Goal: Task Accomplishment & Management: Manage account settings

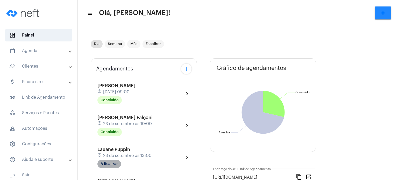
click at [112, 166] on mat-chip "A Realizar" at bounding box center [109, 164] width 24 height 8
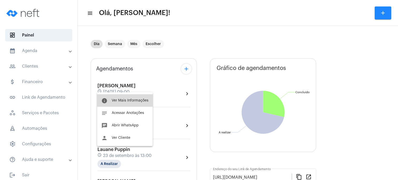
click at [128, 100] on span "Ver Mais Informações" at bounding box center [130, 101] width 37 height 4
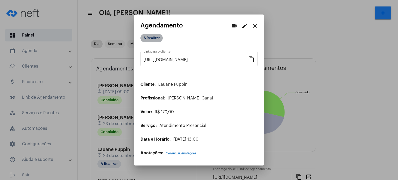
click at [159, 40] on mat-chip "A Realizar" at bounding box center [151, 38] width 22 height 8
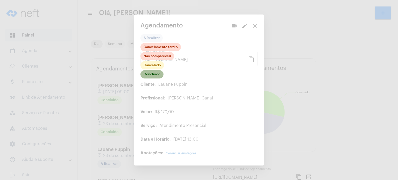
click at [152, 75] on mat-chip "Concluído" at bounding box center [151, 74] width 23 height 8
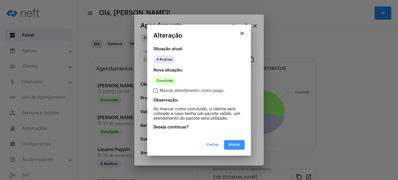
click at [228, 143] on span "Alterar" at bounding box center [234, 145] width 12 height 4
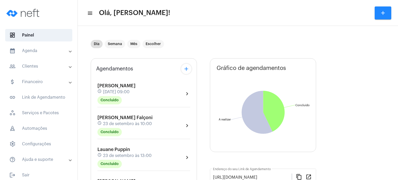
click at [27, 55] on mat-expansion-panel-header "calendar_month_outlined Agenda" at bounding box center [40, 51] width 74 height 12
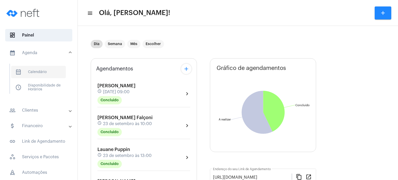
click at [28, 74] on span "calendar_month_outlined Calendário" at bounding box center [38, 72] width 55 height 12
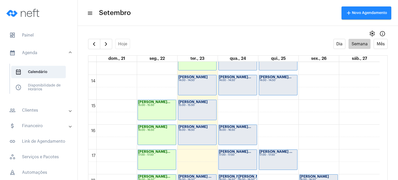
scroll to position [318, 0]
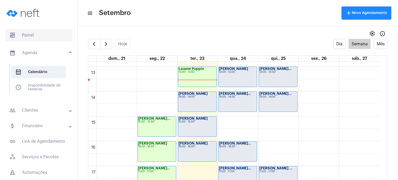
click at [38, 30] on span "dashboard Painel" at bounding box center [38, 35] width 67 height 12
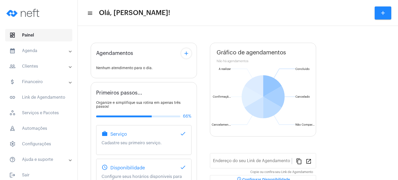
type input "[URL][DOMAIN_NAME]"
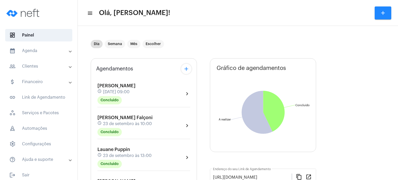
click at [39, 52] on mat-panel-title "calendar_month_outlined Agenda" at bounding box center [39, 51] width 60 height 6
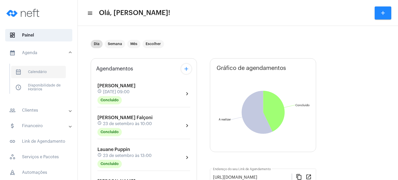
click at [36, 72] on span "calendar_month_outlined Calendário" at bounding box center [38, 72] width 55 height 12
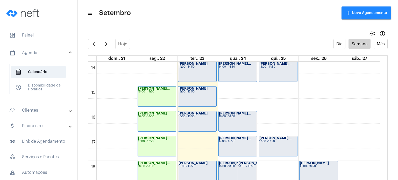
scroll to position [361, 0]
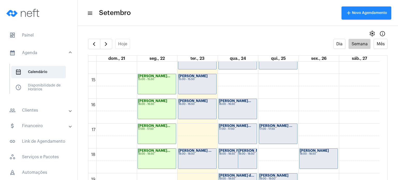
click at [244, 65] on div "Ana Carolina Pe... 14:00 - 14:50" at bounding box center [238, 59] width 38 height 20
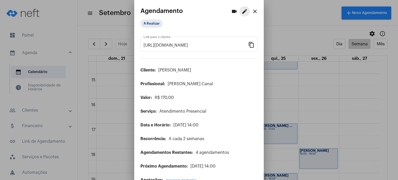
click at [241, 12] on mat-icon "edit" at bounding box center [244, 11] width 6 height 6
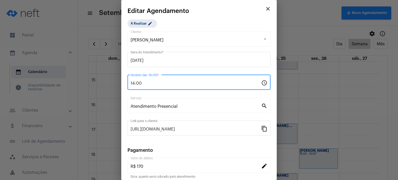
click at [146, 85] on input "14:00" at bounding box center [195, 83] width 130 height 5
type input "15:00"
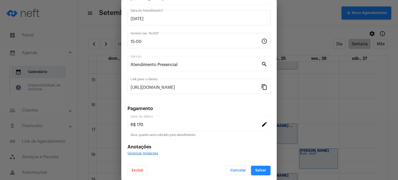
scroll to position [42, 0]
click at [259, 169] on span "Salvar" at bounding box center [260, 170] width 11 height 4
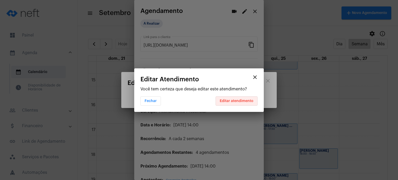
click at [241, 104] on button "Editar atendimento" at bounding box center [236, 100] width 42 height 9
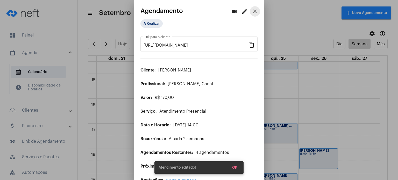
click at [254, 13] on mat-icon "close" at bounding box center [255, 11] width 6 height 6
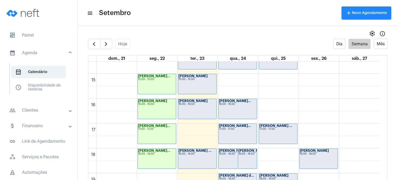
click at [272, 133] on div "Lila Fracaroli ... 17:00 - 17:50" at bounding box center [278, 134] width 38 height 20
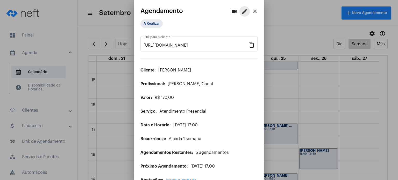
click at [241, 11] on mat-icon "edit" at bounding box center [244, 11] width 6 height 6
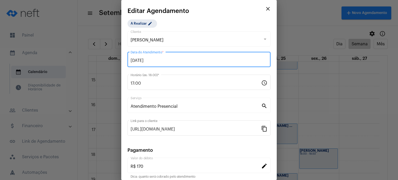
click at [188, 63] on input "25/09/2025" at bounding box center [198, 60] width 137 height 5
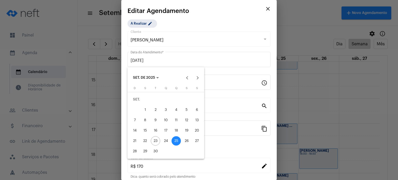
click at [161, 141] on button "24" at bounding box center [166, 141] width 10 height 10
type input "24/09/2025"
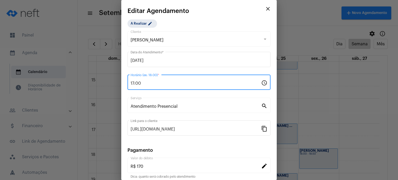
click at [153, 84] on input "17:00" at bounding box center [195, 83] width 130 height 5
type input "14:00"
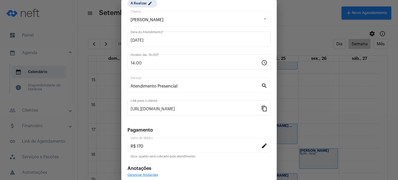
scroll to position [42, 0]
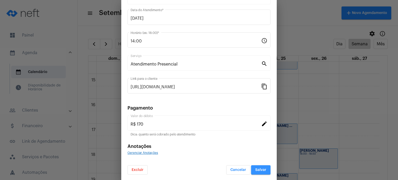
click at [255, 170] on span "Salvar" at bounding box center [260, 170] width 11 height 4
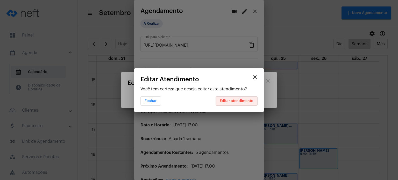
click at [244, 102] on span "Editar atendimento" at bounding box center [237, 101] width 34 height 4
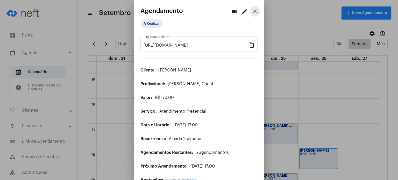
click at [252, 11] on mat-icon "close" at bounding box center [255, 11] width 6 height 6
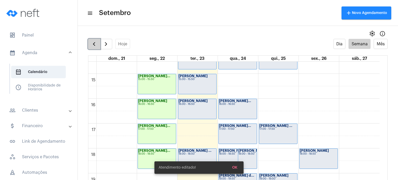
click at [93, 45] on span "button" at bounding box center [94, 44] width 6 height 6
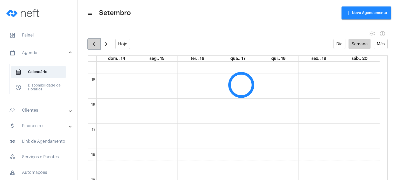
scroll to position [149, 0]
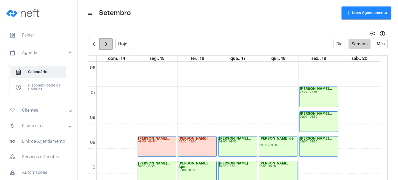
click at [104, 45] on span "button" at bounding box center [106, 44] width 6 height 6
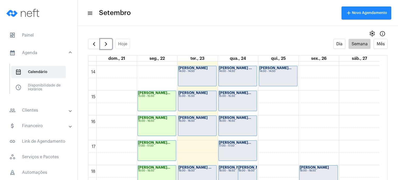
scroll to position [345, 0]
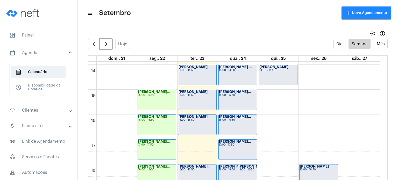
click at [232, 169] on div "18:00 - 18:50" at bounding box center [238, 169] width 38 height 3
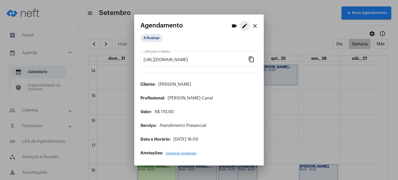
click at [244, 27] on mat-icon "edit" at bounding box center [244, 26] width 6 height 6
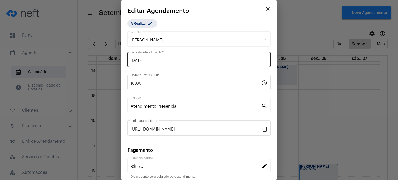
click at [203, 59] on input "24/09/2025" at bounding box center [198, 60] width 137 height 5
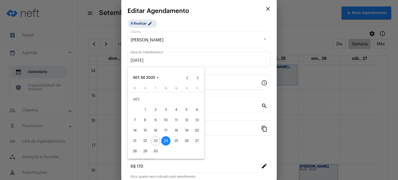
click at [176, 139] on div "25" at bounding box center [175, 140] width 9 height 9
type input "25/09/2025"
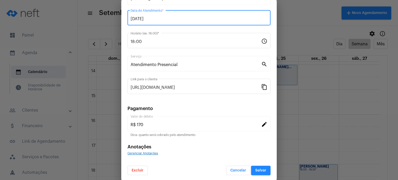
scroll to position [42, 0]
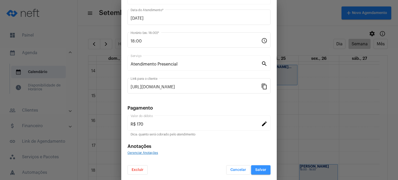
click at [258, 168] on span "Salvar" at bounding box center [260, 170] width 11 height 4
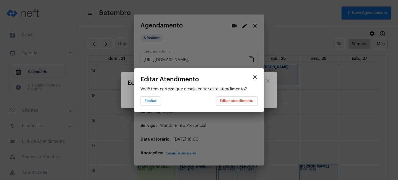
scroll to position [0, 0]
click at [240, 98] on button "Editar atendimento" at bounding box center [236, 100] width 42 height 9
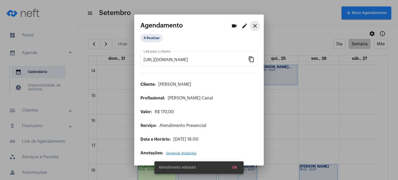
click at [256, 26] on mat-icon "close" at bounding box center [255, 26] width 6 height 6
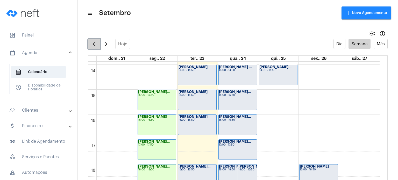
click at [91, 44] on span "button" at bounding box center [94, 44] width 6 height 6
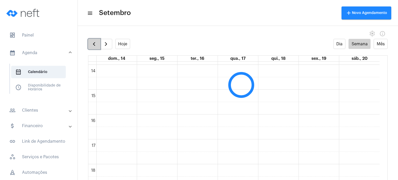
scroll to position [149, 0]
click at [103, 42] on span "button" at bounding box center [106, 44] width 6 height 6
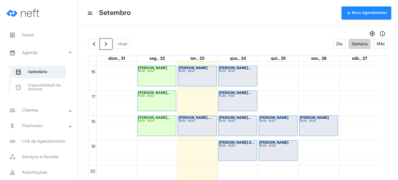
scroll to position [373, 0]
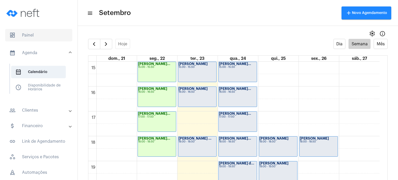
click at [33, 38] on span "dashboard Painel" at bounding box center [38, 35] width 67 height 12
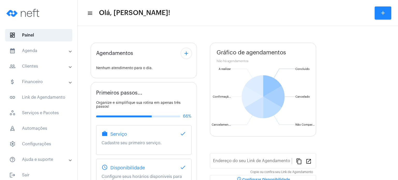
type input "[URL][DOMAIN_NAME]"
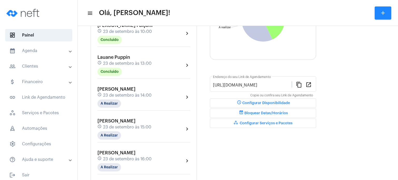
scroll to position [103, 0]
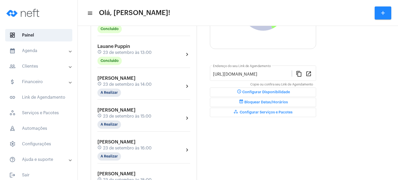
click at [109, 48] on div "Lauane Puppin schedule 23 de setembro às 13:00 Concluído" at bounding box center [124, 54] width 54 height 21
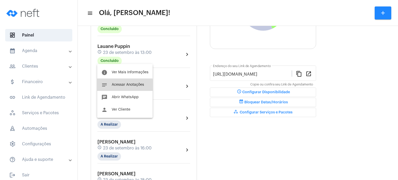
click at [116, 86] on span "Acessar Anotações" at bounding box center [128, 85] width 32 height 4
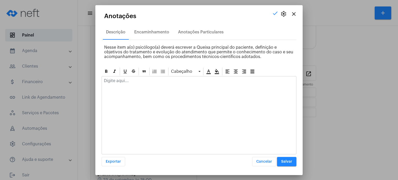
click at [122, 81] on p at bounding box center [199, 80] width 190 height 5
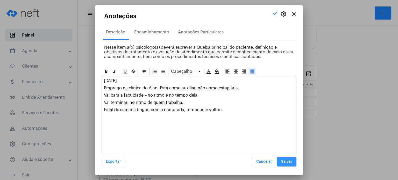
click at [288, 159] on button "Salvar" at bounding box center [286, 161] width 19 height 9
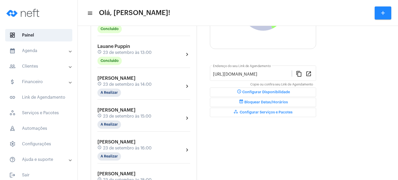
click at [294, 151] on div "Gráfico de agendamentos Não há agendamentos Concluído Concluído A realizar A re…" at bounding box center [263, 159] width 106 height 408
click at [133, 51] on span "23 de setembro às 13:00" at bounding box center [127, 52] width 48 height 5
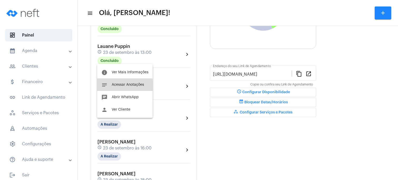
click at [118, 87] on button "notes Acessar Anotações" at bounding box center [124, 84] width 55 height 12
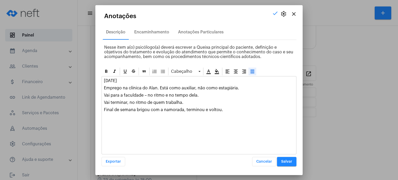
click at [286, 158] on button "Salvar" at bounding box center [286, 161] width 19 height 9
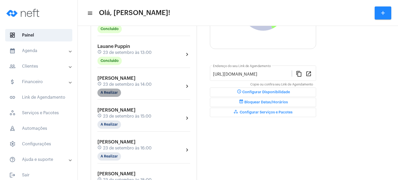
click at [103, 89] on mat-chip "A Realizar" at bounding box center [109, 93] width 24 height 8
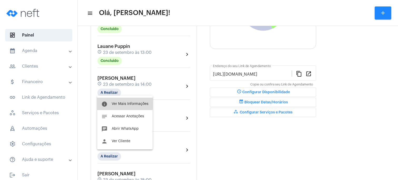
click at [117, 101] on button "info Ver Mais Informações" at bounding box center [124, 104] width 55 height 12
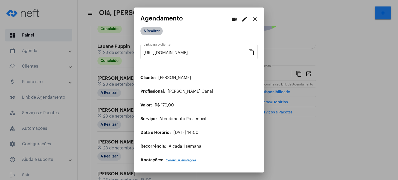
click at [153, 31] on mat-chip "A Realizar" at bounding box center [151, 31] width 22 height 8
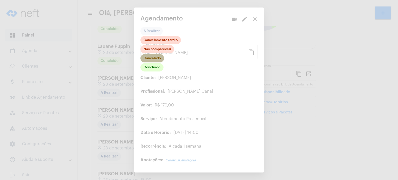
click at [157, 56] on mat-chip "Cancelado" at bounding box center [152, 58] width 24 height 8
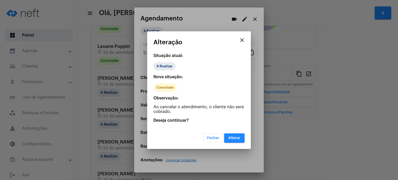
click at [229, 136] on span "Alterar" at bounding box center [234, 138] width 12 height 4
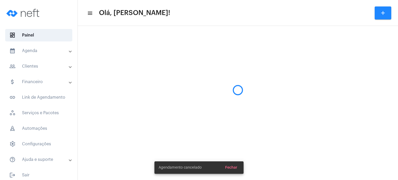
click at [44, 52] on mat-panel-title "calendar_month_outlined Agenda" at bounding box center [39, 51] width 60 height 6
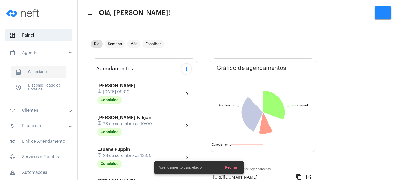
click at [47, 67] on span "calendar_month_outlined Calendário" at bounding box center [38, 72] width 55 height 12
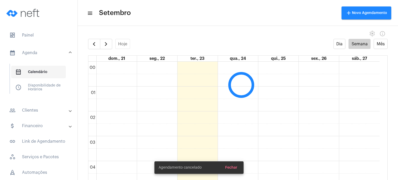
scroll to position [149, 0]
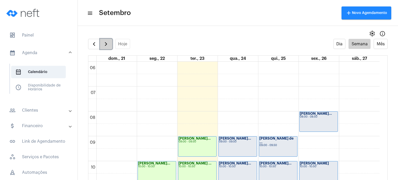
click at [110, 43] on button "button" at bounding box center [106, 44] width 12 height 10
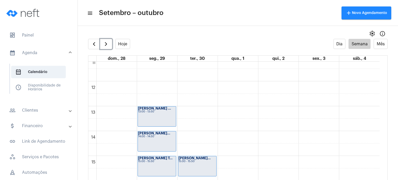
scroll to position [277, 0]
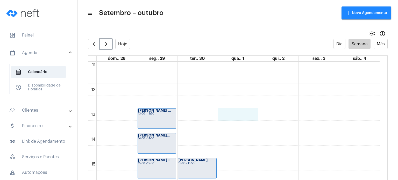
click at [233, 116] on div "00 01 02 03 04 05 06 07 08 09 10 11 12 13 14 15 16 17 18 19 20 21 22 23 Valenti…" at bounding box center [233, 83] width 291 height 597
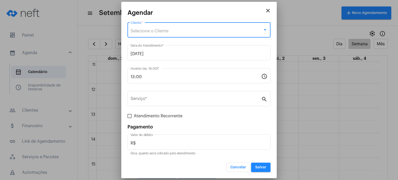
click at [169, 31] on div "Selecione o Cliente" at bounding box center [196, 31] width 132 height 5
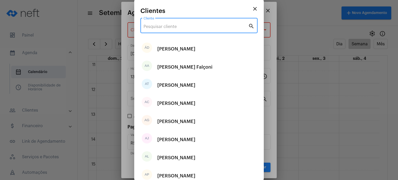
click at [169, 28] on input "Cliente" at bounding box center [195, 26] width 105 height 5
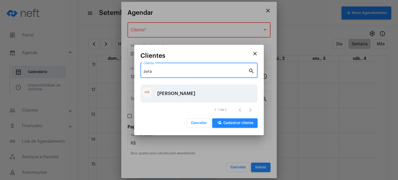
type input "ayra"
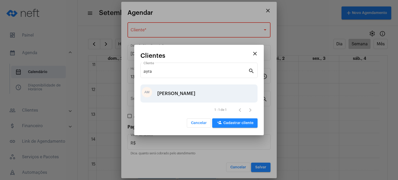
click at [179, 94] on div "[PERSON_NAME]" at bounding box center [176, 94] width 38 height 16
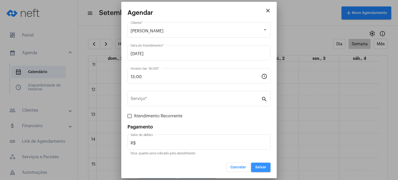
click at [265, 167] on span "Salvar" at bounding box center [260, 167] width 11 height 4
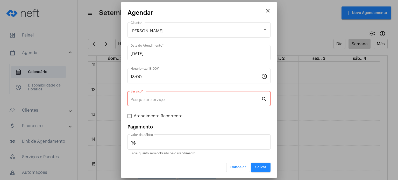
click at [213, 100] on input "Serviço *" at bounding box center [195, 99] width 130 height 5
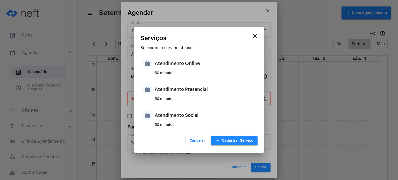
click at [213, 100] on div "50 minutos" at bounding box center [205, 101] width 101 height 8
type input "Atendimento Presencial"
type input "R$ 170"
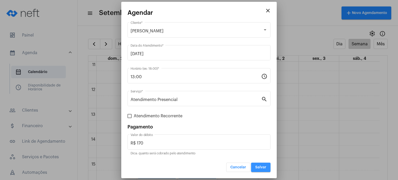
click at [265, 166] on span "Salvar" at bounding box center [260, 167] width 11 height 4
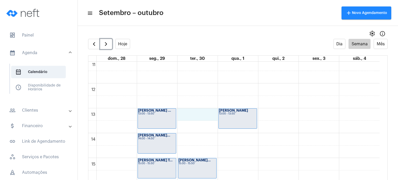
click at [193, 114] on div "00 01 02 03 04 05 06 07 08 09 10 11 12 13 14 15 16 17 18 19 20 21 22 23 Valenti…" at bounding box center [233, 83] width 291 height 597
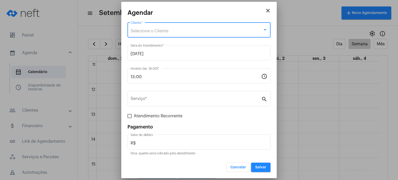
click at [174, 32] on div "Selecione o Cliente" at bounding box center [196, 31] width 132 height 5
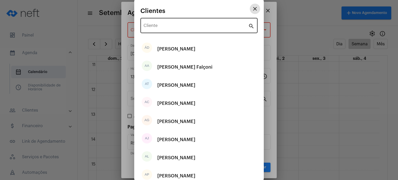
click at [174, 28] on input "Cliente" at bounding box center [195, 26] width 105 height 5
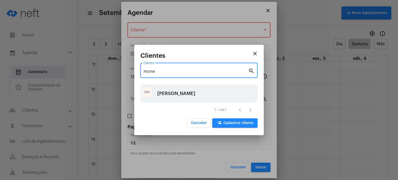
type input "mone"
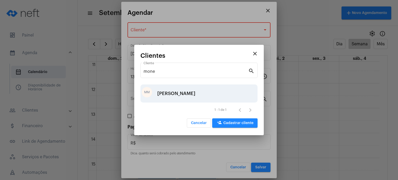
click at [179, 95] on div "[PERSON_NAME]" at bounding box center [176, 94] width 38 height 16
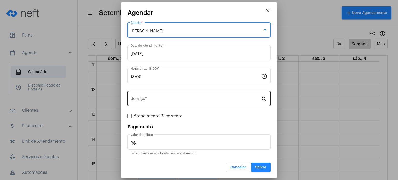
click at [172, 101] on input "Serviço *" at bounding box center [195, 99] width 130 height 5
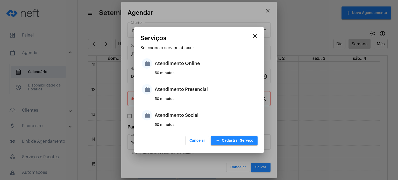
click at [172, 101] on div "50 minutos" at bounding box center [205, 101] width 101 height 8
type input "Atendimento Presencial"
type input "R$ 170"
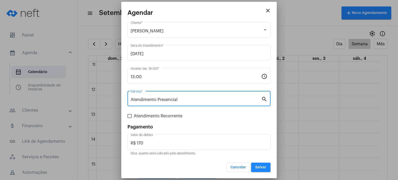
click at [259, 166] on span "Salvar" at bounding box center [260, 167] width 11 height 4
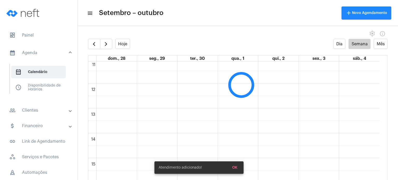
click at [43, 37] on span "dashboard Painel" at bounding box center [38, 35] width 67 height 12
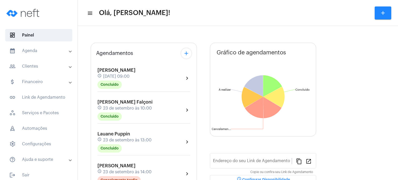
type input "[URL][DOMAIN_NAME]"
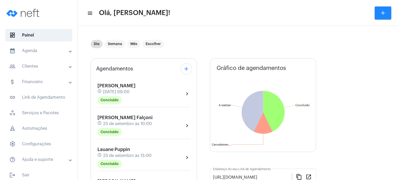
click at [39, 49] on mat-panel-title "calendar_month_outlined Agenda" at bounding box center [39, 51] width 60 height 6
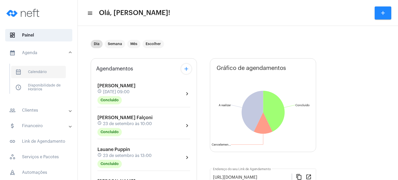
click at [41, 70] on span "calendar_month_outlined Calendário" at bounding box center [38, 72] width 55 height 12
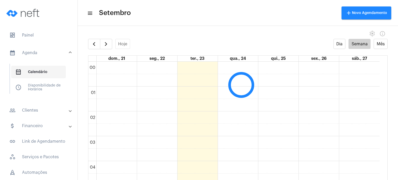
scroll to position [149, 0]
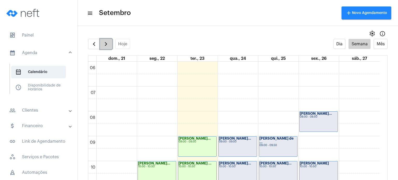
click at [100, 43] on button "button" at bounding box center [106, 44] width 12 height 10
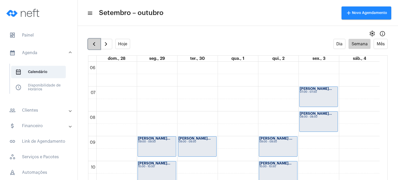
click at [94, 42] on span "button" at bounding box center [94, 44] width 6 height 6
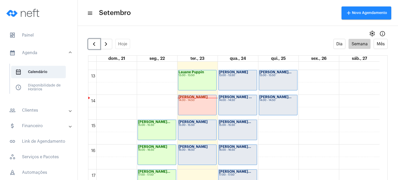
scroll to position [311, 0]
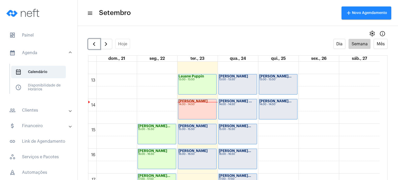
click at [250, 85] on div "Olavo Andreão B... 13:00 - 13:50" at bounding box center [238, 84] width 38 height 20
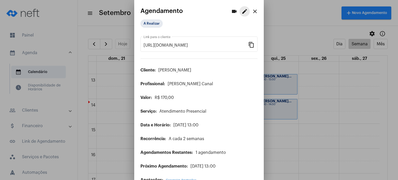
click at [242, 9] on mat-icon "edit" at bounding box center [244, 11] width 6 height 6
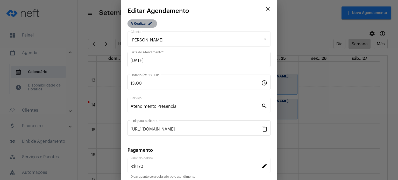
click at [142, 26] on mat-chip "A Realizar edit" at bounding box center [142, 23] width 30 height 8
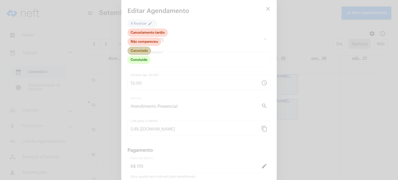
click at [146, 52] on mat-chip "Cancelado" at bounding box center [139, 51] width 24 height 8
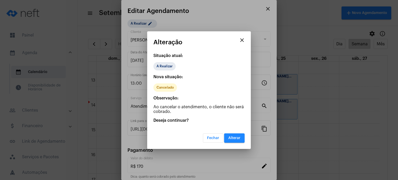
click at [231, 136] on span "Alterar" at bounding box center [234, 138] width 12 height 4
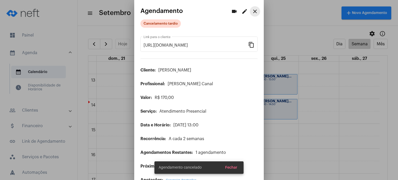
click at [252, 9] on mat-icon "close" at bounding box center [255, 11] width 6 height 6
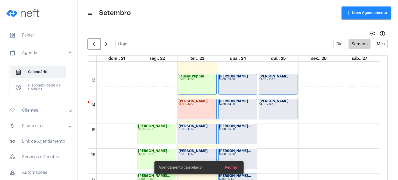
click at [195, 110] on div "Davi Bassini 14:00 - 14:50" at bounding box center [197, 109] width 38 height 20
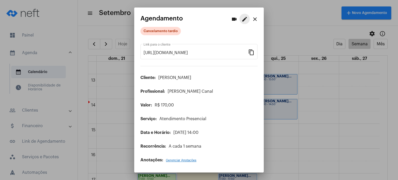
click at [243, 20] on mat-icon "edit" at bounding box center [244, 19] width 6 height 6
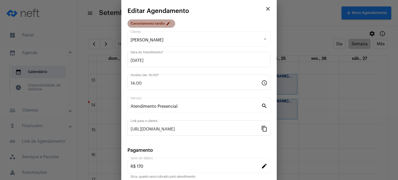
click at [161, 23] on mat-chip "Cancelamento tardio edit" at bounding box center [151, 23] width 48 height 8
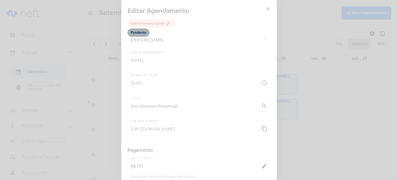
click at [142, 34] on mat-chip "Pendente" at bounding box center [138, 32] width 22 height 8
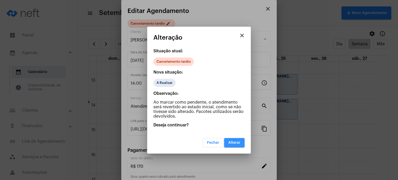
click at [235, 141] on span "Alterar" at bounding box center [234, 143] width 12 height 4
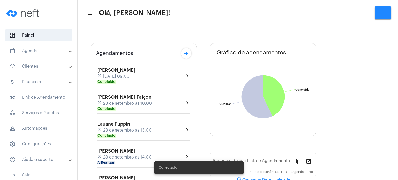
type input "[URL][DOMAIN_NAME]"
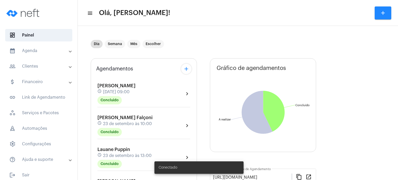
click at [92, 155] on div "Agendamentos add [PERSON_NAME] schedule [DATE] 09:00 Concluído chevron_right [P…" at bounding box center [144, 181] width 106 height 246
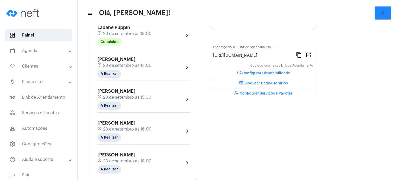
scroll to position [124, 0]
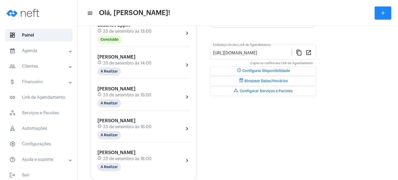
click at [129, 127] on div "schedule [DATE] 16:00" at bounding box center [124, 127] width 54 height 6
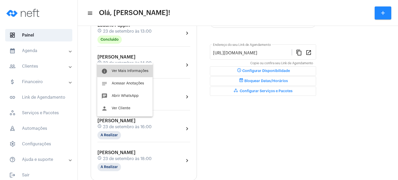
click at [134, 70] on span "Ver Mais Informações" at bounding box center [130, 71] width 37 height 4
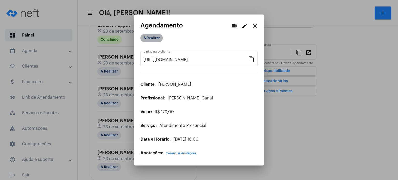
click at [149, 39] on mat-chip "A Realizar" at bounding box center [151, 38] width 22 height 8
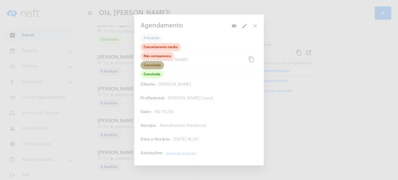
click at [154, 64] on mat-chip "Cancelado" at bounding box center [152, 65] width 24 height 8
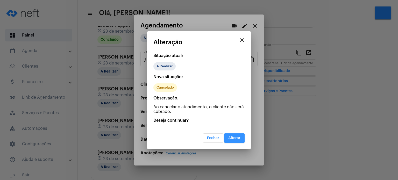
click at [240, 135] on button "Alterar" at bounding box center [234, 137] width 20 height 9
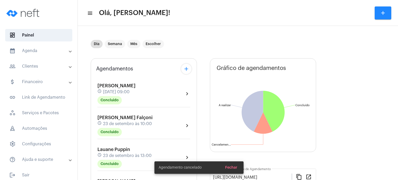
click at [94, 95] on div "Agendamentos add [PERSON_NAME] schedule [DATE] 09:00 Concluído chevron_right [P…" at bounding box center [144, 181] width 106 height 246
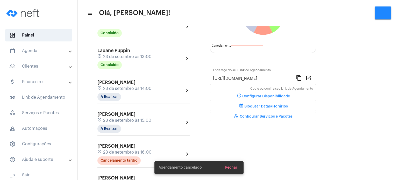
scroll to position [114, 0]
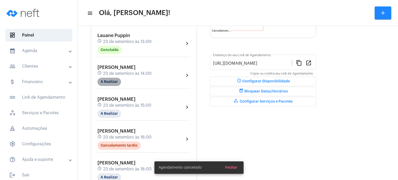
click at [111, 79] on mat-chip "A Realizar" at bounding box center [109, 82] width 24 height 8
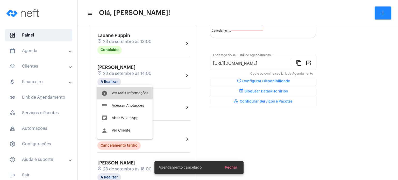
click at [116, 87] on button "info Ver Mais Informações" at bounding box center [124, 93] width 55 height 12
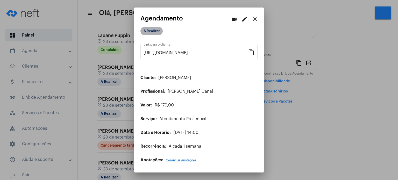
click at [152, 32] on mat-chip "A Realizar" at bounding box center [151, 31] width 22 height 8
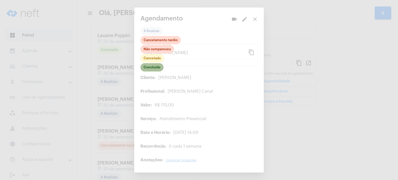
click at [152, 68] on mat-chip "Concluído" at bounding box center [151, 67] width 23 height 8
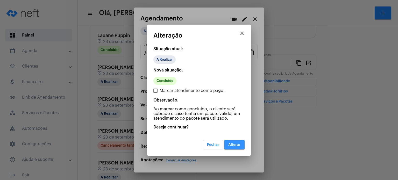
click at [236, 143] on span "Alterar" at bounding box center [234, 145] width 12 height 4
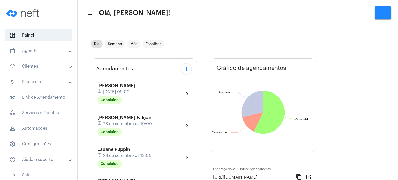
click at [92, 101] on div "Agendamentos add [PERSON_NAME] schedule [DATE] 09:00 Concluído chevron_right [P…" at bounding box center [144, 181] width 106 height 246
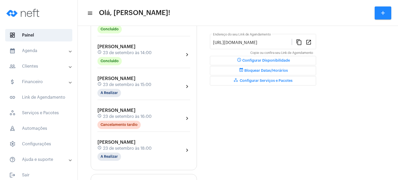
scroll to position [145, 0]
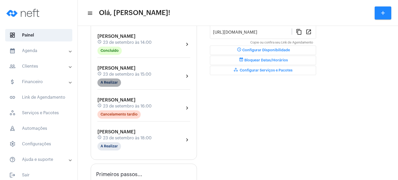
click at [104, 81] on mat-chip "A Realizar" at bounding box center [109, 82] width 24 height 8
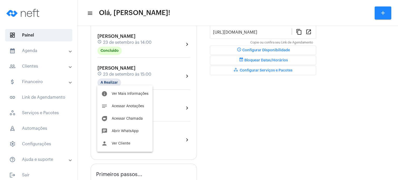
click at [83, 55] on div at bounding box center [199, 90] width 398 height 180
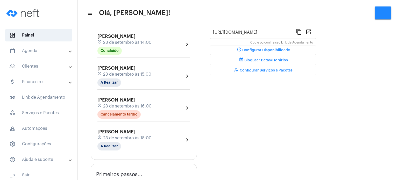
click at [36, 67] on mat-panel-title "people_outline Clientes" at bounding box center [39, 66] width 60 height 6
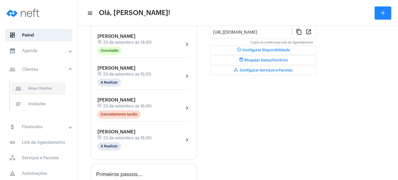
click at [34, 83] on span "people_outline Meus Clientes" at bounding box center [38, 88] width 55 height 12
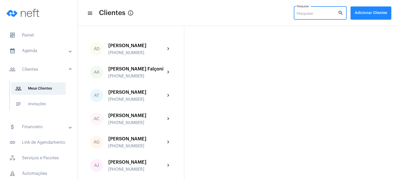
click at [310, 12] on input "Pesquisar" at bounding box center [316, 14] width 41 height 4
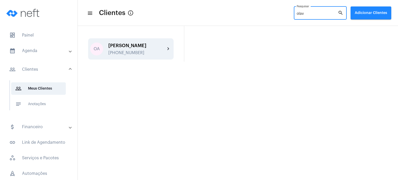
type input "olav"
click at [142, 44] on div "[PERSON_NAME]" at bounding box center [136, 45] width 57 height 5
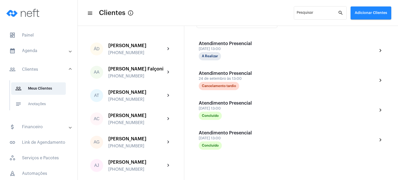
scroll to position [130, 0]
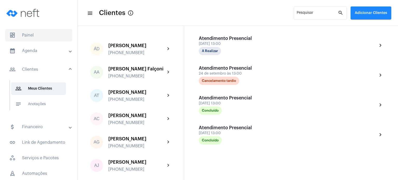
click at [34, 34] on span "dashboard Painel" at bounding box center [38, 35] width 67 height 12
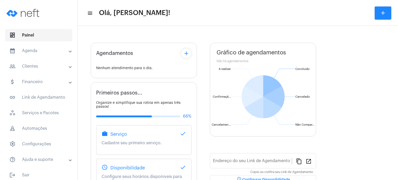
type input "[URL][DOMAIN_NAME]"
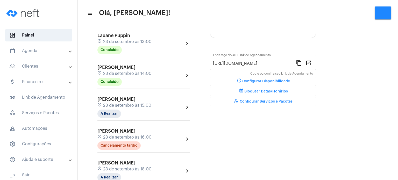
scroll to position [124, 0]
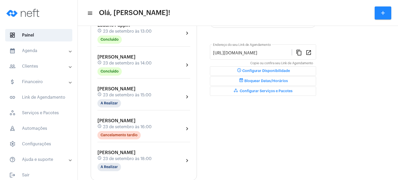
click at [113, 93] on span "23 de setembro às 15:00" at bounding box center [127, 95] width 48 height 5
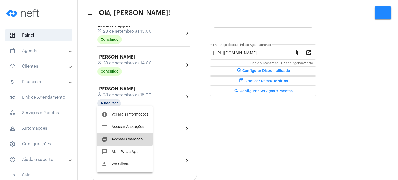
click at [116, 136] on button "duo [PERSON_NAME]" at bounding box center [124, 139] width 55 height 12
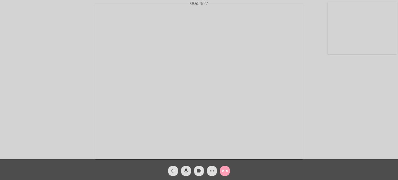
click at [228, 170] on button "call_end" at bounding box center [225, 171] width 10 height 10
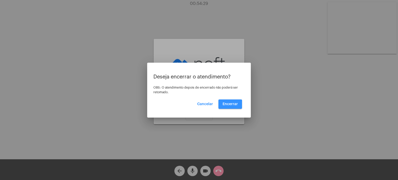
click at [224, 106] on button "Encerrar" at bounding box center [230, 103] width 24 height 9
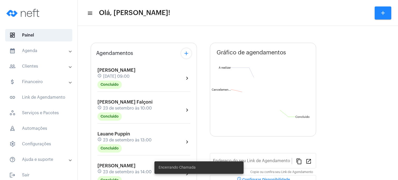
type input "[URL][DOMAIN_NAME]"
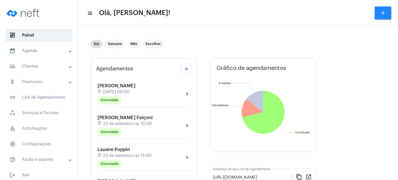
click at [92, 129] on div "Agendamentos add [PERSON_NAME] schedule [DATE] 09:00 Concluído chevron_right [P…" at bounding box center [144, 181] width 106 height 246
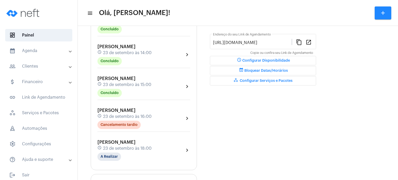
scroll to position [145, 0]
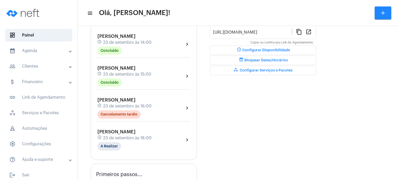
click at [128, 64] on div "[PERSON_NAME] schedule [DATE] 15:00 Concluído chevron_right" at bounding box center [143, 77] width 95 height 27
click at [123, 73] on span "23 de setembro às 15:00" at bounding box center [127, 74] width 48 height 5
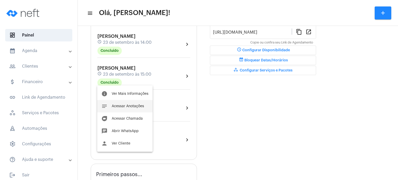
click at [125, 102] on button "notes Acessar Anotações" at bounding box center [124, 106] width 55 height 12
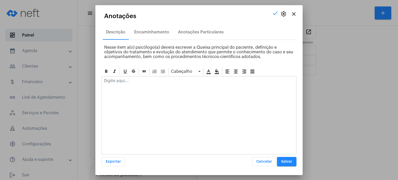
click at [135, 83] on div at bounding box center [199, 81] width 194 height 11
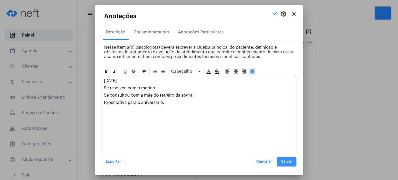
click at [288, 159] on button "Salvar" at bounding box center [286, 161] width 19 height 9
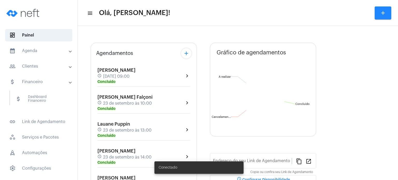
type input "[URL][DOMAIN_NAME]"
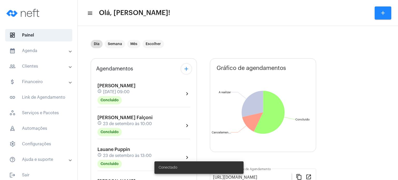
click at [92, 127] on div "Agendamentos add Isabela Guidinele schedule 23 de setembro às 09:00 Concluído c…" at bounding box center [144, 181] width 106 height 246
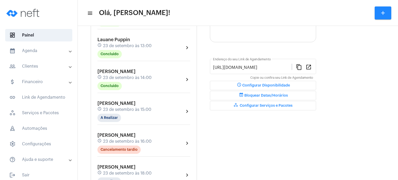
scroll to position [114, 0]
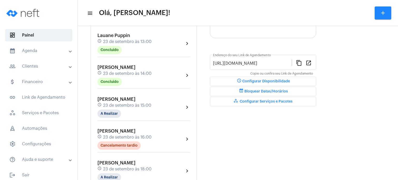
click at [125, 72] on span "23 de setembro às 14:00" at bounding box center [127, 73] width 48 height 5
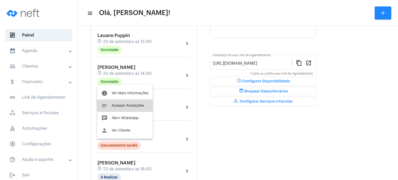
click at [121, 105] on span "Acessar Anotações" at bounding box center [128, 106] width 32 height 4
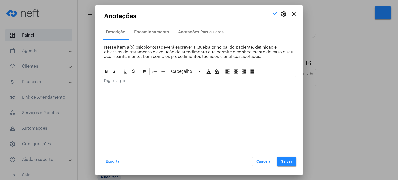
click at [129, 81] on p at bounding box center [199, 80] width 190 height 5
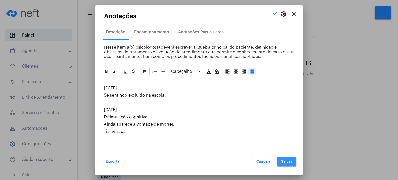
click at [282, 159] on button "Salvar" at bounding box center [286, 161] width 19 height 9
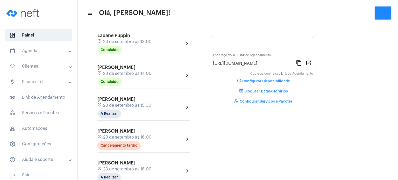
click at [111, 103] on div "schedule 23 de setembro às 15:00" at bounding box center [124, 106] width 54 height 6
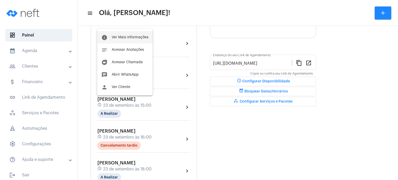
click at [129, 35] on button "info Ver Mais Informações" at bounding box center [124, 37] width 55 height 12
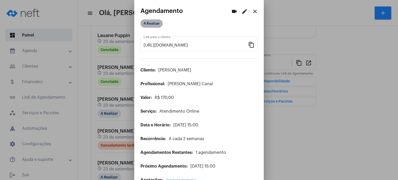
click at [153, 24] on mat-chip "A Realizar" at bounding box center [151, 23] width 22 height 8
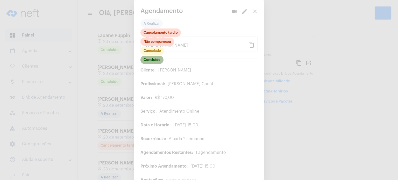
click at [156, 63] on mat-chip "Concluído" at bounding box center [151, 60] width 23 height 8
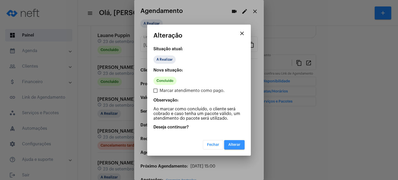
click at [231, 143] on span "Alterar" at bounding box center [234, 145] width 12 height 4
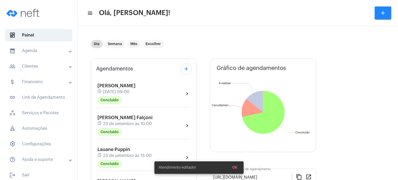
click at [96, 127] on div "Alice Ambrozin Falçoni schedule 23 de setembro às 10:00 Concluído chevron_right" at bounding box center [143, 127] width 95 height 27
